Goal: Find specific page/section: Find specific page/section

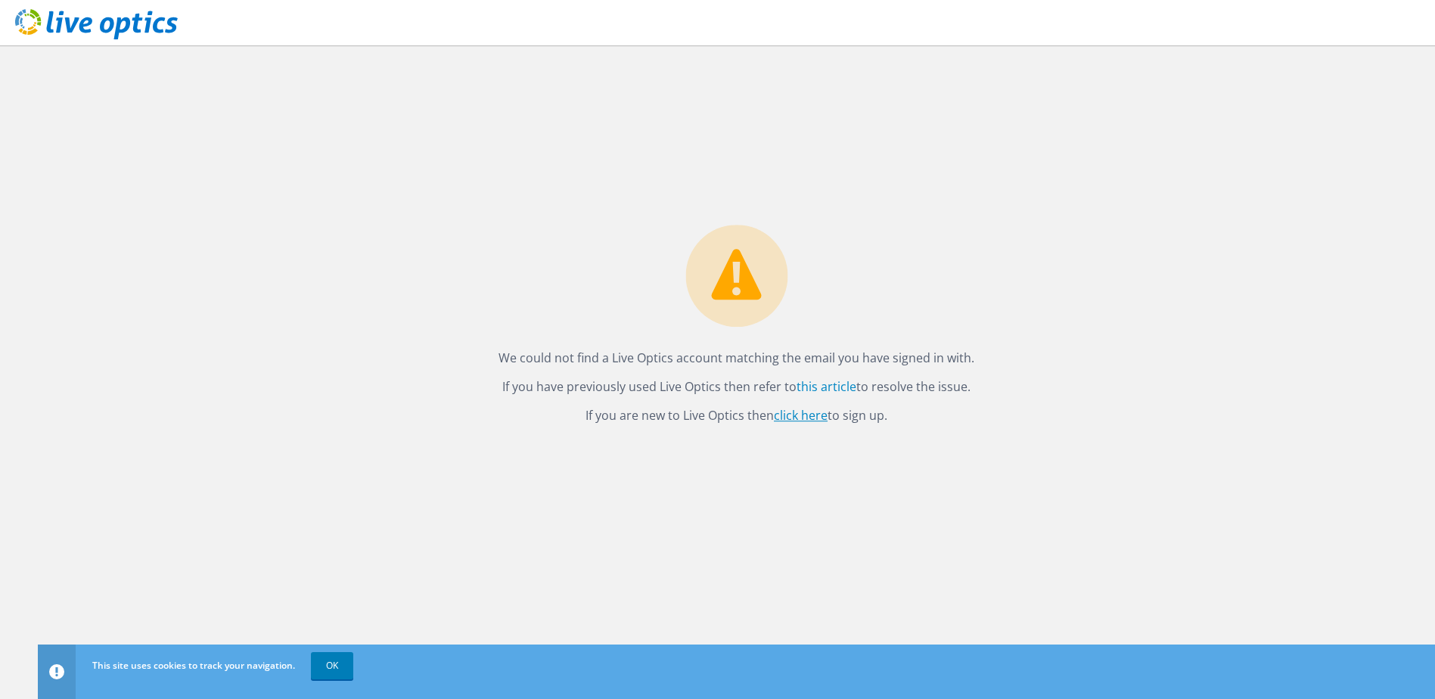
click at [795, 415] on link "click here" at bounding box center [801, 415] width 54 height 17
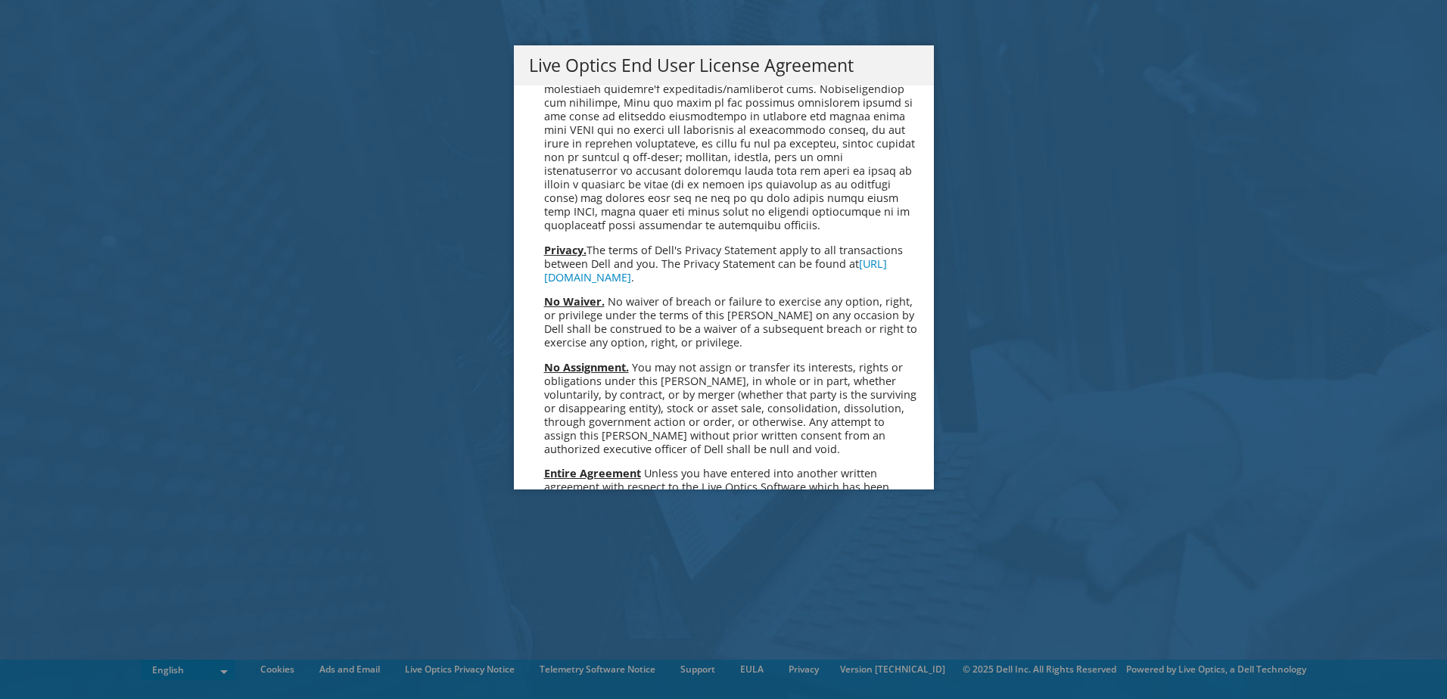
scroll to position [5722, 0]
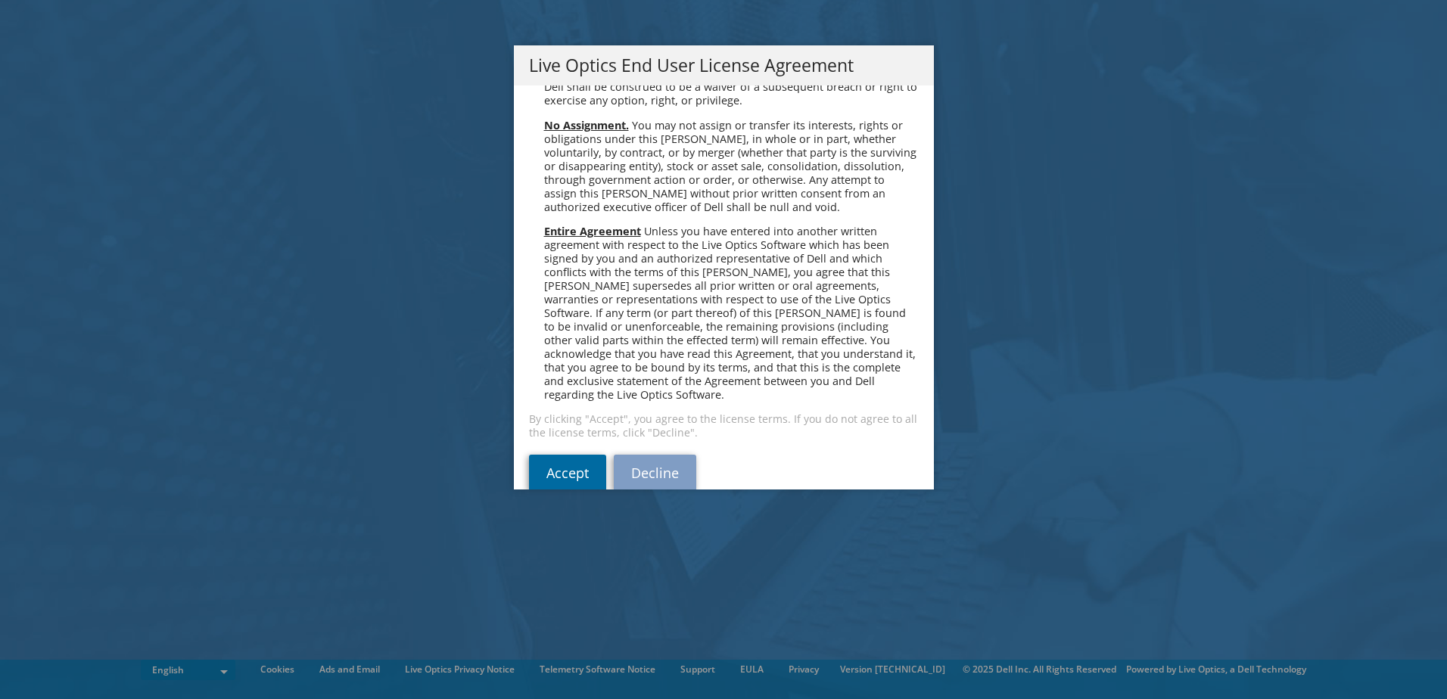
click at [559, 455] on link "Accept" at bounding box center [567, 473] width 77 height 36
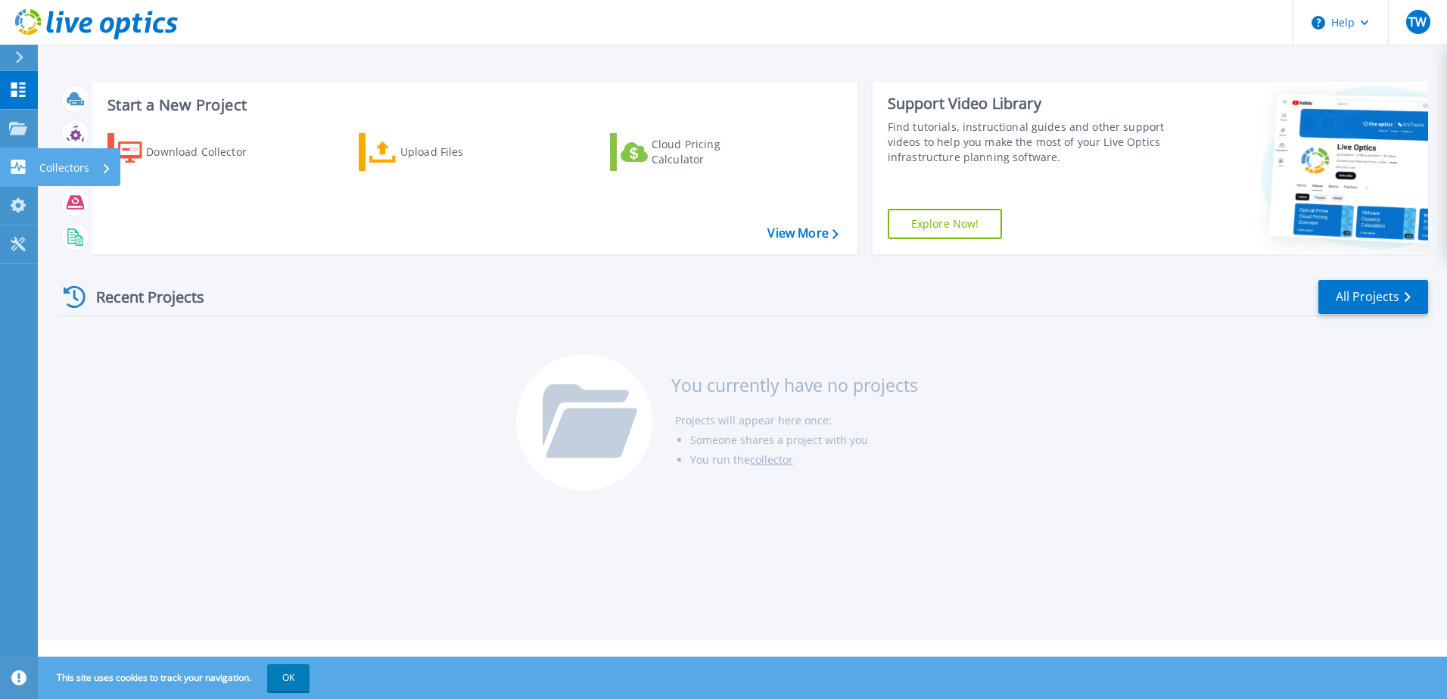
click at [41, 169] on p "Collectors" at bounding box center [64, 167] width 50 height 39
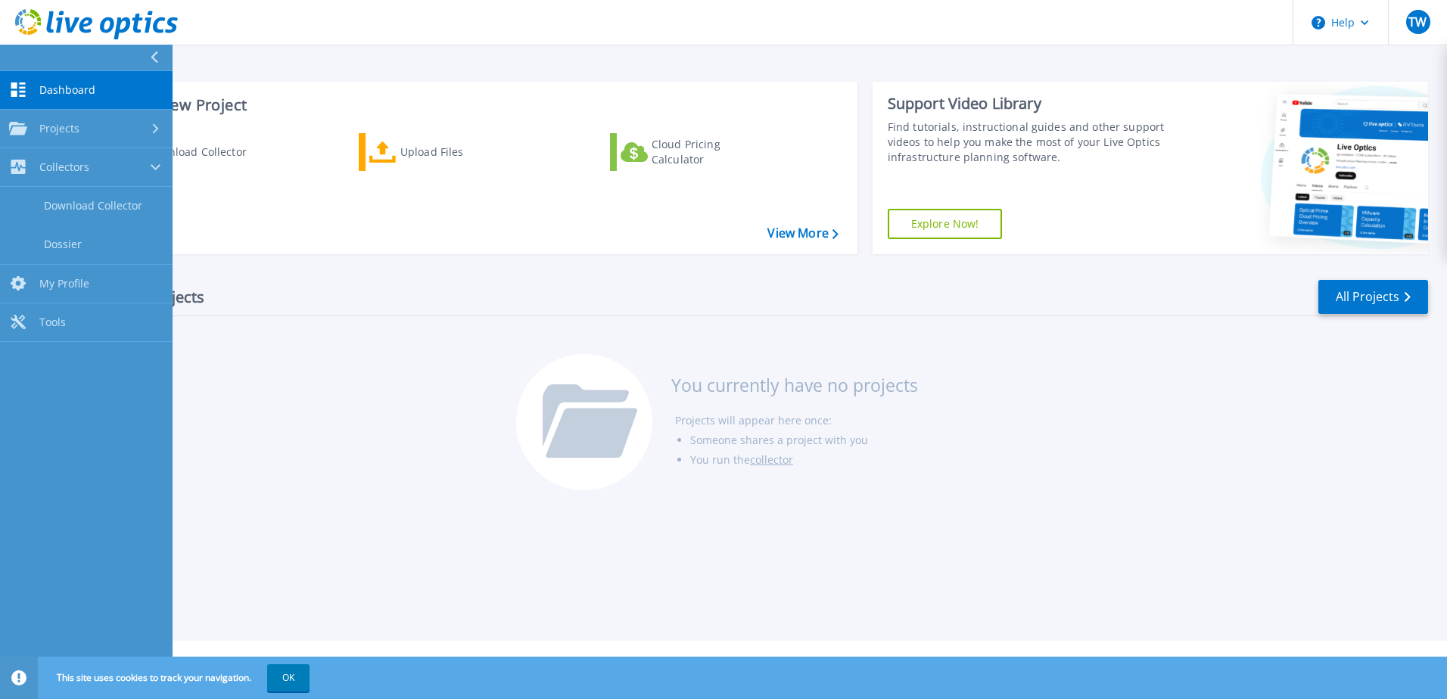
click at [53, 471] on div "Dashboard Dashboard Projects Projects Search Projects Upload SIOKIT & Files Opt…" at bounding box center [86, 386] width 173 height 630
click at [233, 475] on div "Recent Projects All Projects You currently have no projects Projects will appea…" at bounding box center [743, 385] width 1370 height 239
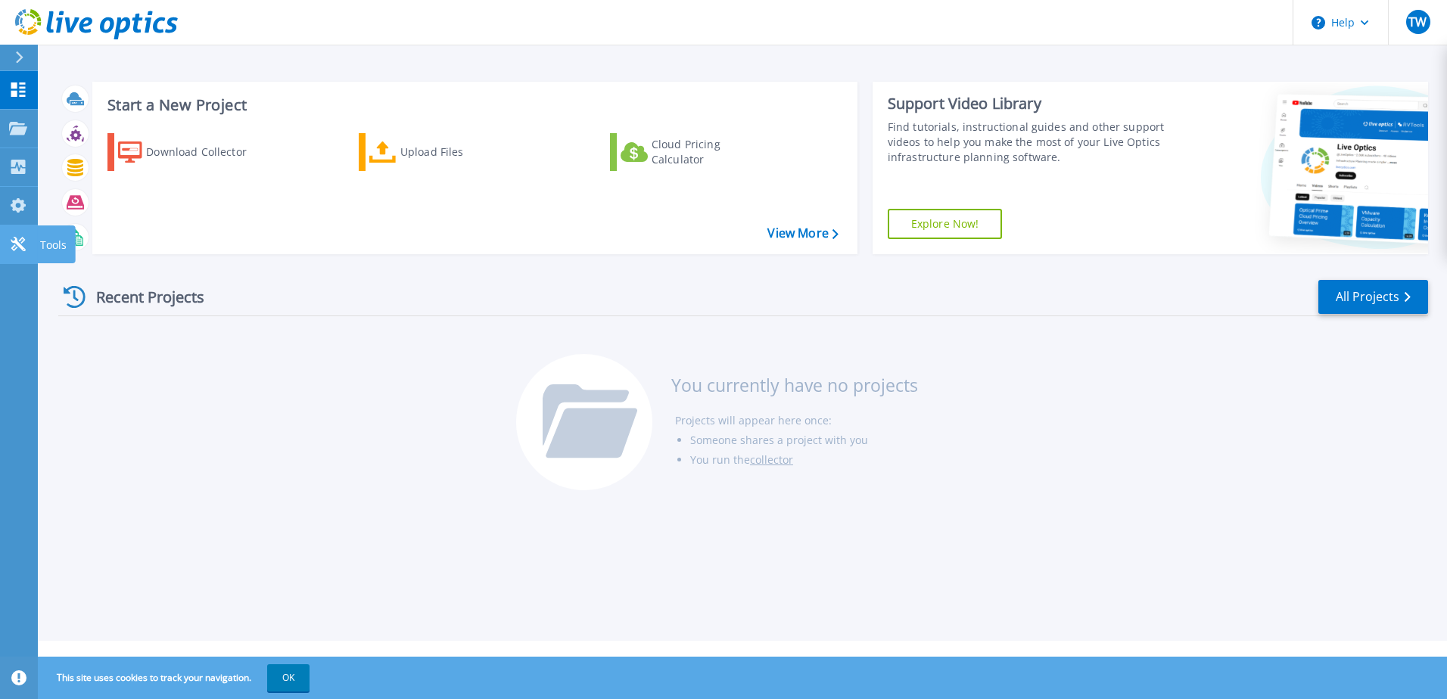
click at [20, 246] on icon at bounding box center [18, 244] width 14 height 14
